Goal: Entertainment & Leisure: Consume media (video, audio)

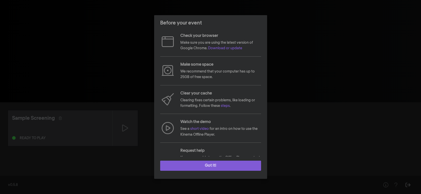
click at [211, 168] on button "Got it!" at bounding box center [210, 165] width 101 height 10
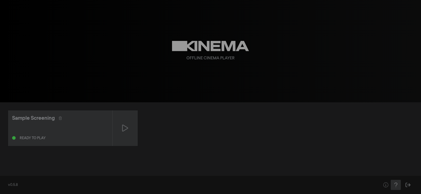
click at [398, 184] on icon "Help" at bounding box center [395, 184] width 6 height 5
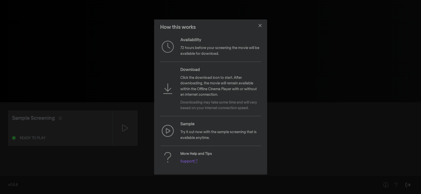
click at [181, 84] on p "Click the download icon to start. After downloading, the movie will remain avai…" at bounding box center [220, 86] width 81 height 23
click at [260, 26] on icon "Close" at bounding box center [259, 25] width 3 height 3
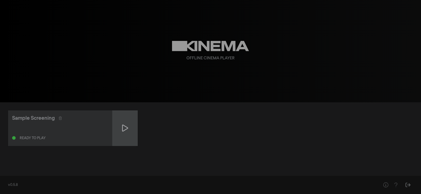
click at [121, 127] on div at bounding box center [124, 128] width 25 height 36
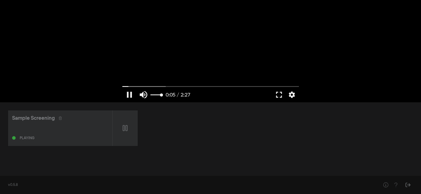
type input "5.351305"
type input "0.991365131578947"
type input "5.729256"
type input "0.985608552631579"
type input "5.773905"
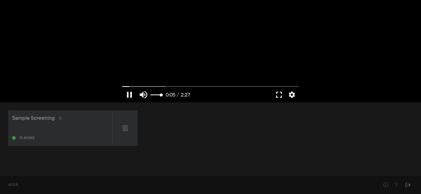
type input "0.9765625"
type input "5.790879"
type input "0.963815789473684"
type input "5.807529"
type input "0.949424342105263"
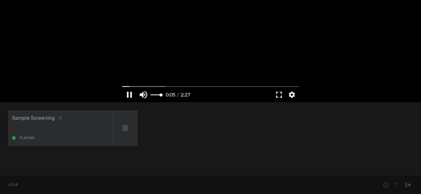
type input "5.82447"
type input "0.935855263157895"
type input "5.839993"
type input "0.922286184210526"
type input "5.858049"
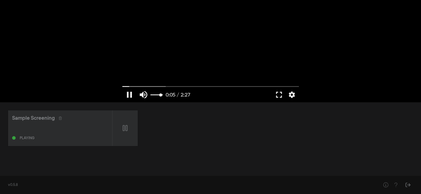
type input "0.908305921052632"
type input "5.874327"
type input "0.895559210526316"
type input "5.890964"
type input "0.886513157894737"
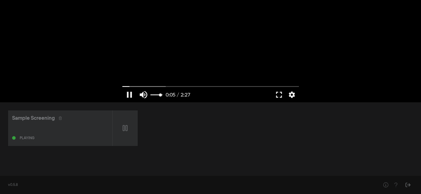
type input "5.92403"
type input "0.881167763157895"
type input "5.940893"
type input "0.875411184210526"
type input "5.958163"
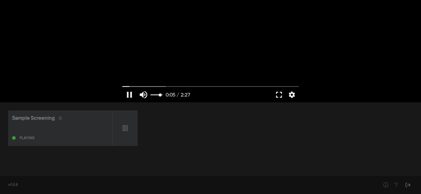
type input "0.866776315789474"
type input "5.982113"
type input "0.858141447368421"
type input "5.990808"
type input "0.847861842105263"
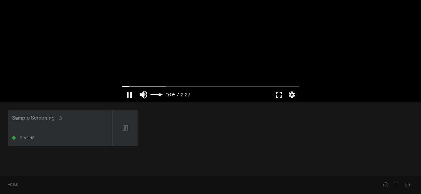
type input "6.007708"
type input "0.833881578947369"
type input "6.024476"
type input "0.821546052631579"
type input "6.041071"
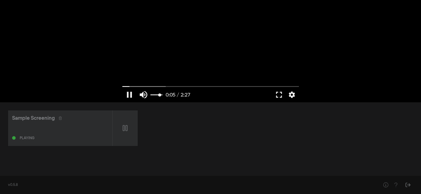
type input "0.812911184210526"
type input "6.057686"
type input "0.80139802631579"
type input "6.074367"
type input "0.787828947368421"
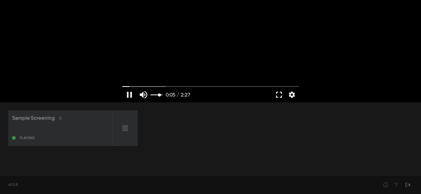
type input "6.091384"
type input "0.780016447368421"
type input "6.108333"
type input "0.774671052631579"
type input "6.124411"
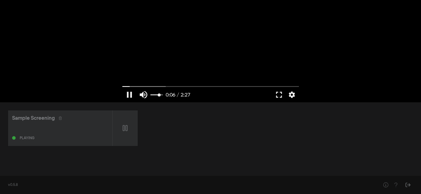
type input "0.768092105263158"
type input "6.14173"
type input "0.758634868421053"
type input "6.174283"
type input "0.749588815789474"
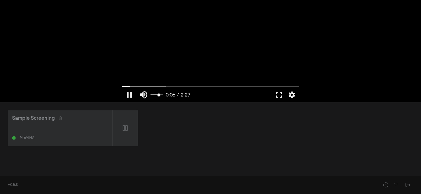
type input "6.190975"
type input "0.7421875"
type input "6.207965"
type input "0.731907894736842"
type input "6.234341"
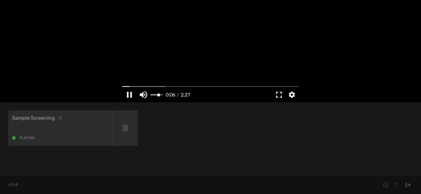
type input "0.722450657894737"
type input "6.241223"
type input "0.71546052631579"
type input "6.359766"
type input "0.71546052631579"
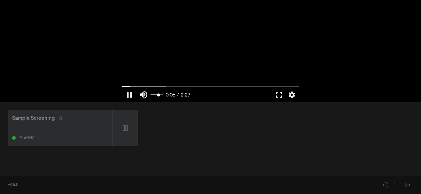
drag, startPoint x: 161, startPoint y: 95, endPoint x: 158, endPoint y: 95, distance: 2.8
click at [158, 95] on input "Volume" at bounding box center [156, 94] width 13 height 3
click at [280, 95] on button "fullscreen" at bounding box center [279, 94] width 14 height 15
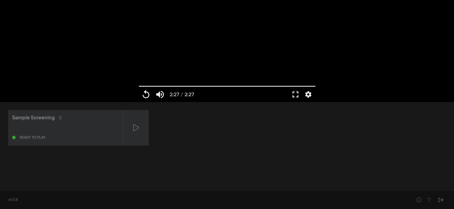
type input "147.146"
